Goal: Transaction & Acquisition: Download file/media

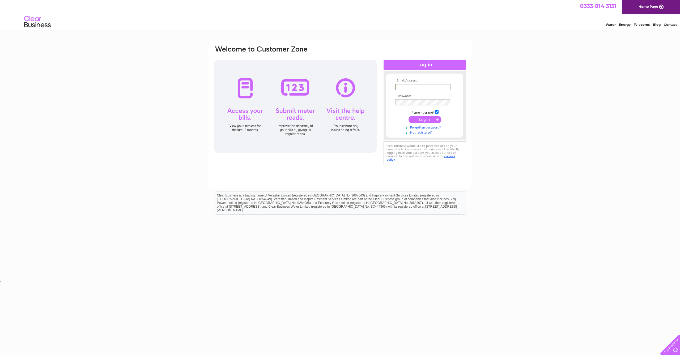
type input "[EMAIL_ADDRESS][DOMAIN_NAME]"
click at [420, 119] on input "submit" at bounding box center [424, 119] width 33 height 7
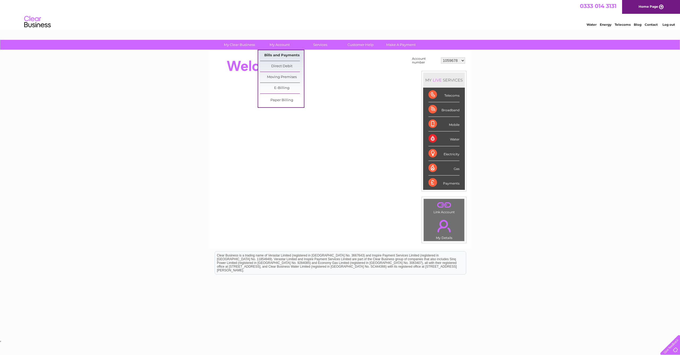
click at [277, 55] on link "Bills and Payments" at bounding box center [282, 55] width 44 height 11
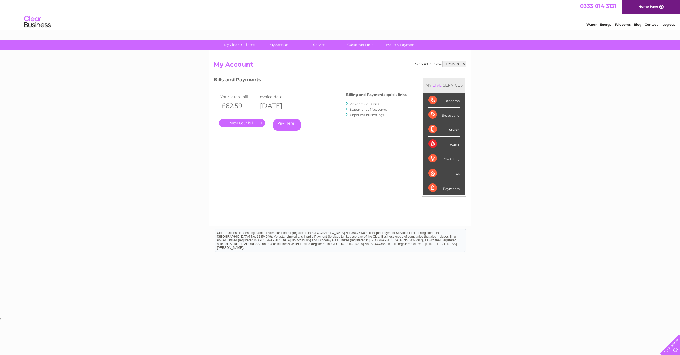
click at [248, 123] on link "." at bounding box center [242, 123] width 46 height 8
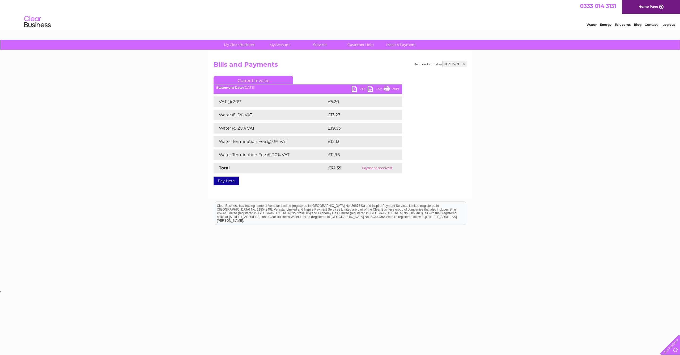
click at [363, 88] on link "PDF" at bounding box center [360, 90] width 16 height 8
select select "30280084"
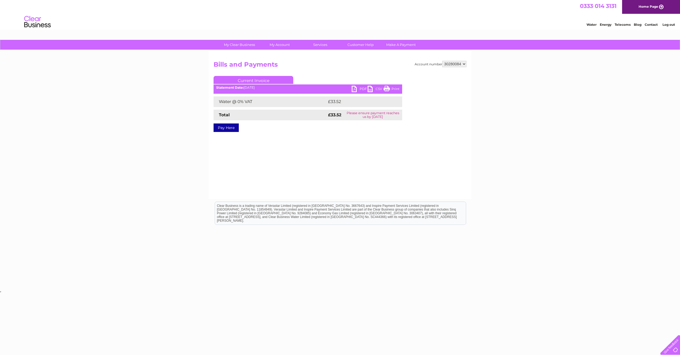
scroll to position [0, 0]
click at [362, 88] on link "PDF" at bounding box center [360, 90] width 16 height 8
